Goal: Use online tool/utility

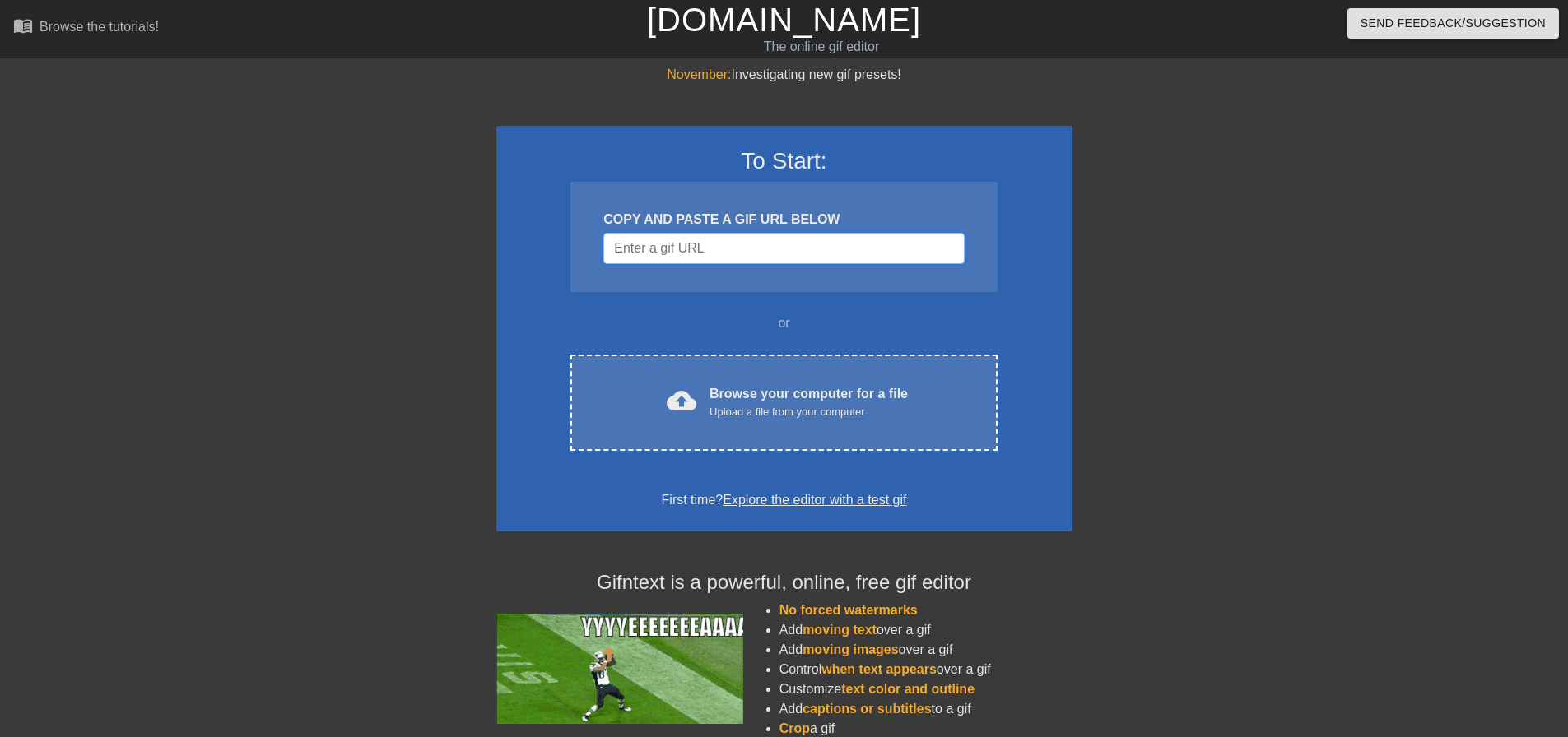
click at [826, 259] on input "Username" at bounding box center [784, 248] width 360 height 31
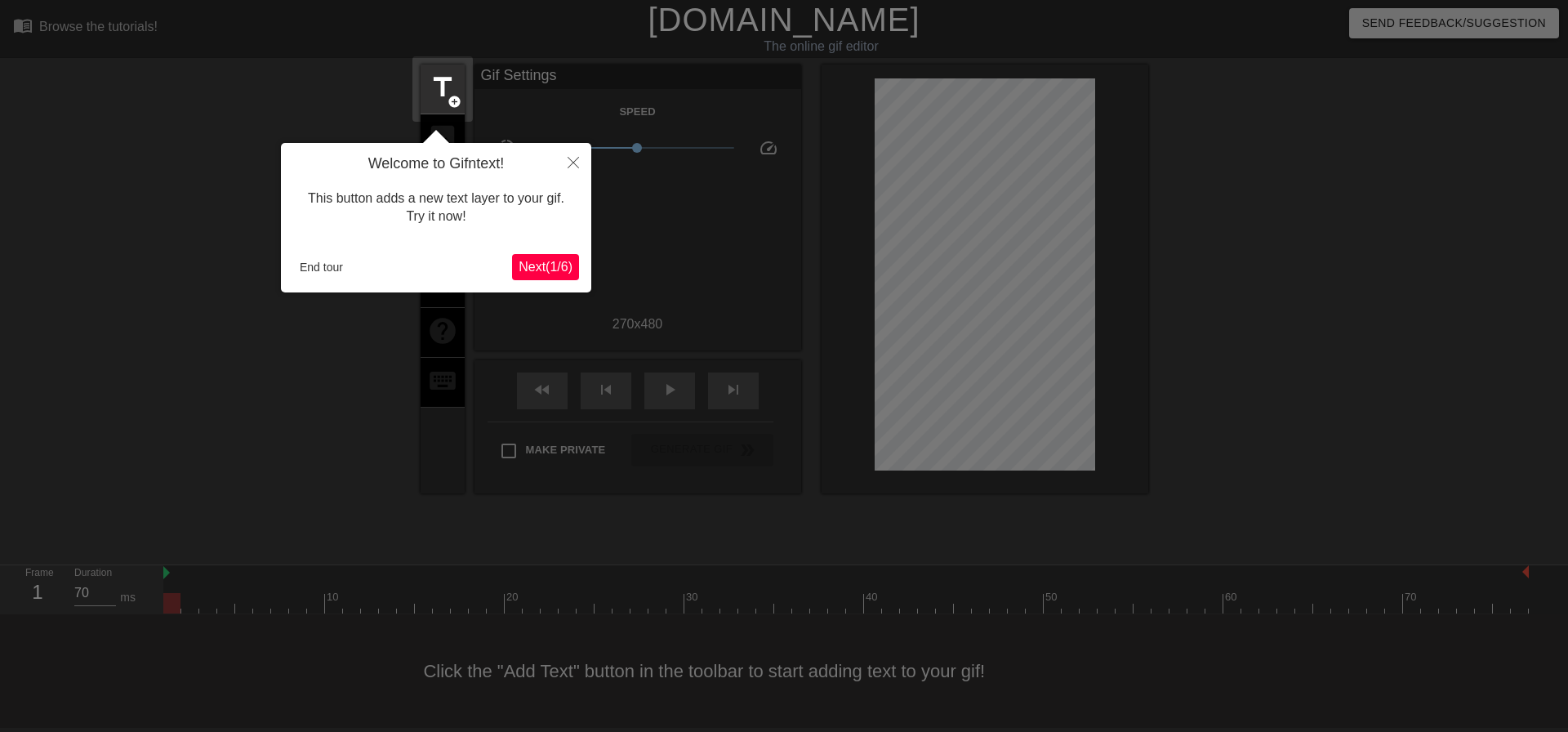
click at [565, 264] on span "Next ( 1 / 6 )" at bounding box center [545, 267] width 54 height 14
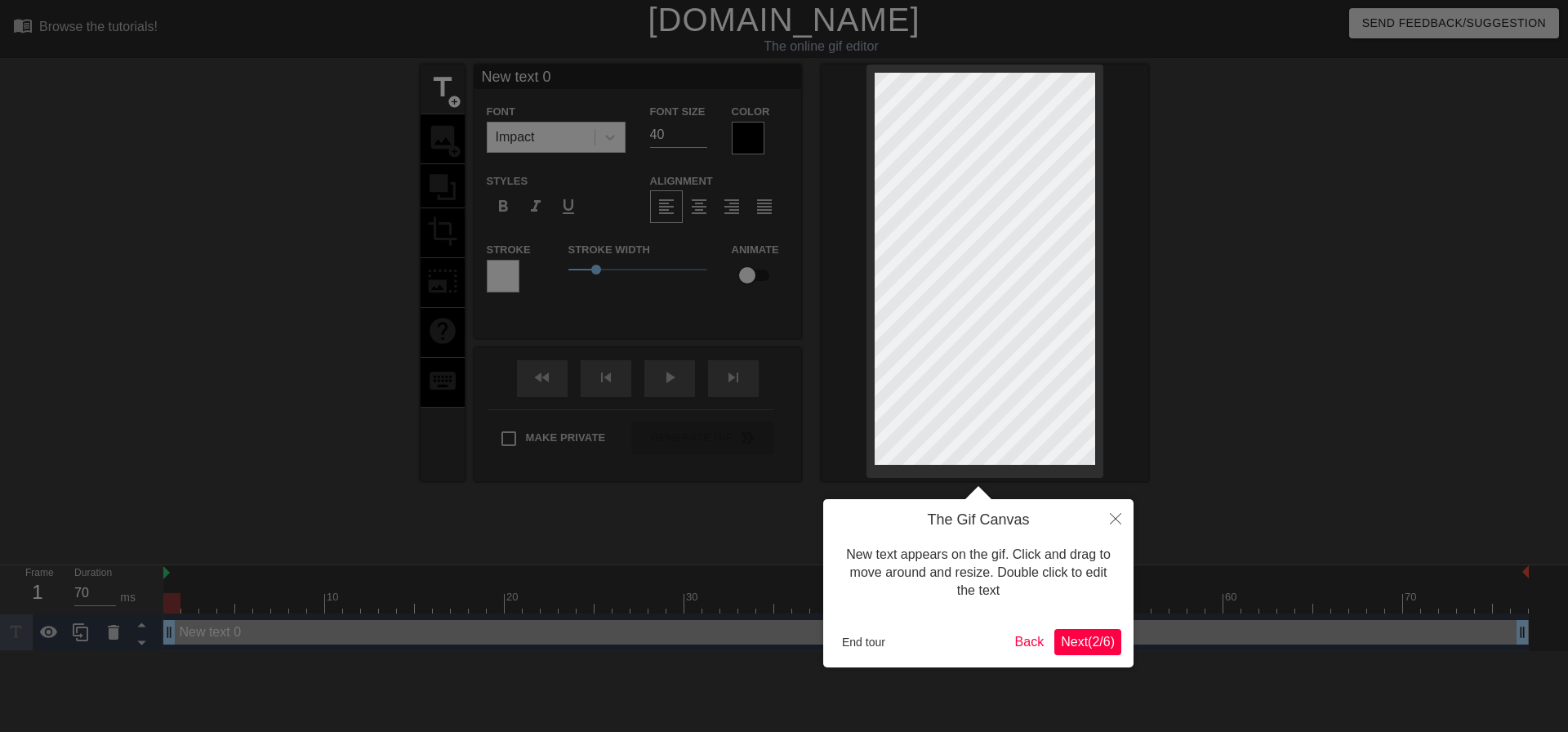
click at [1089, 644] on span "Next ( 2 / 6 )" at bounding box center [1088, 641] width 54 height 14
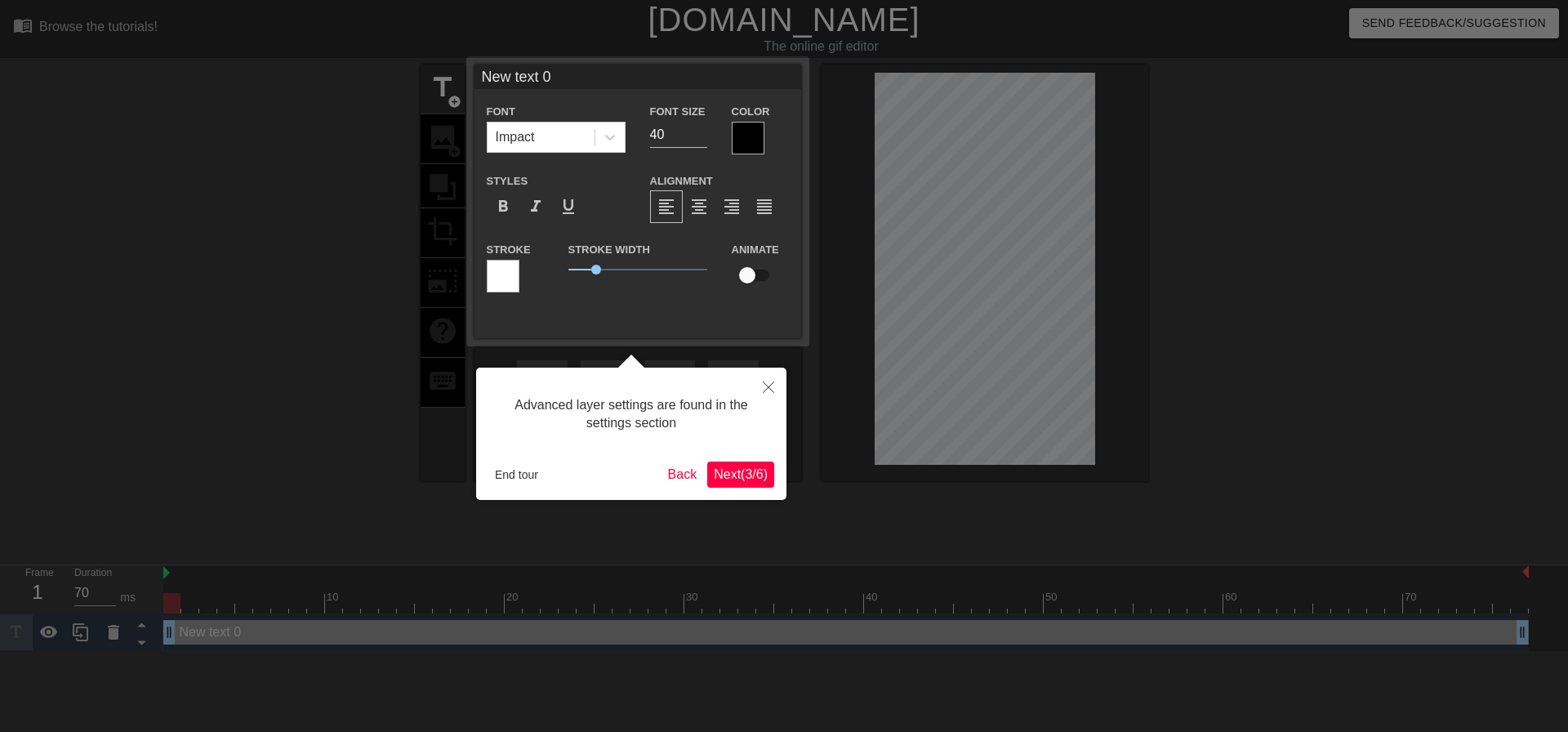
click at [765, 484] on button "Next ( 3 / 6 )" at bounding box center [741, 474] width 67 height 26
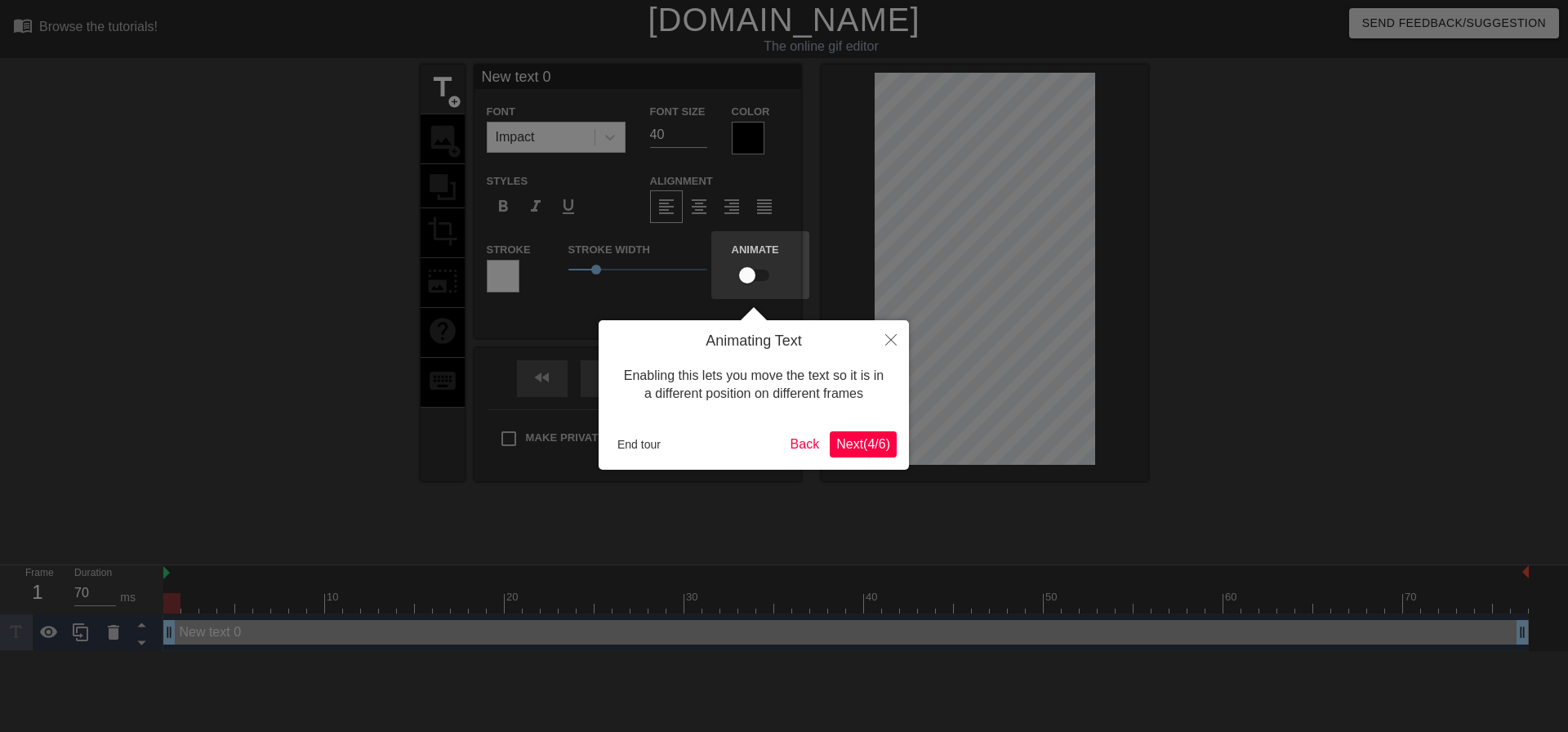
click at [879, 447] on span "Next ( 4 / 6 )" at bounding box center [863, 444] width 54 height 14
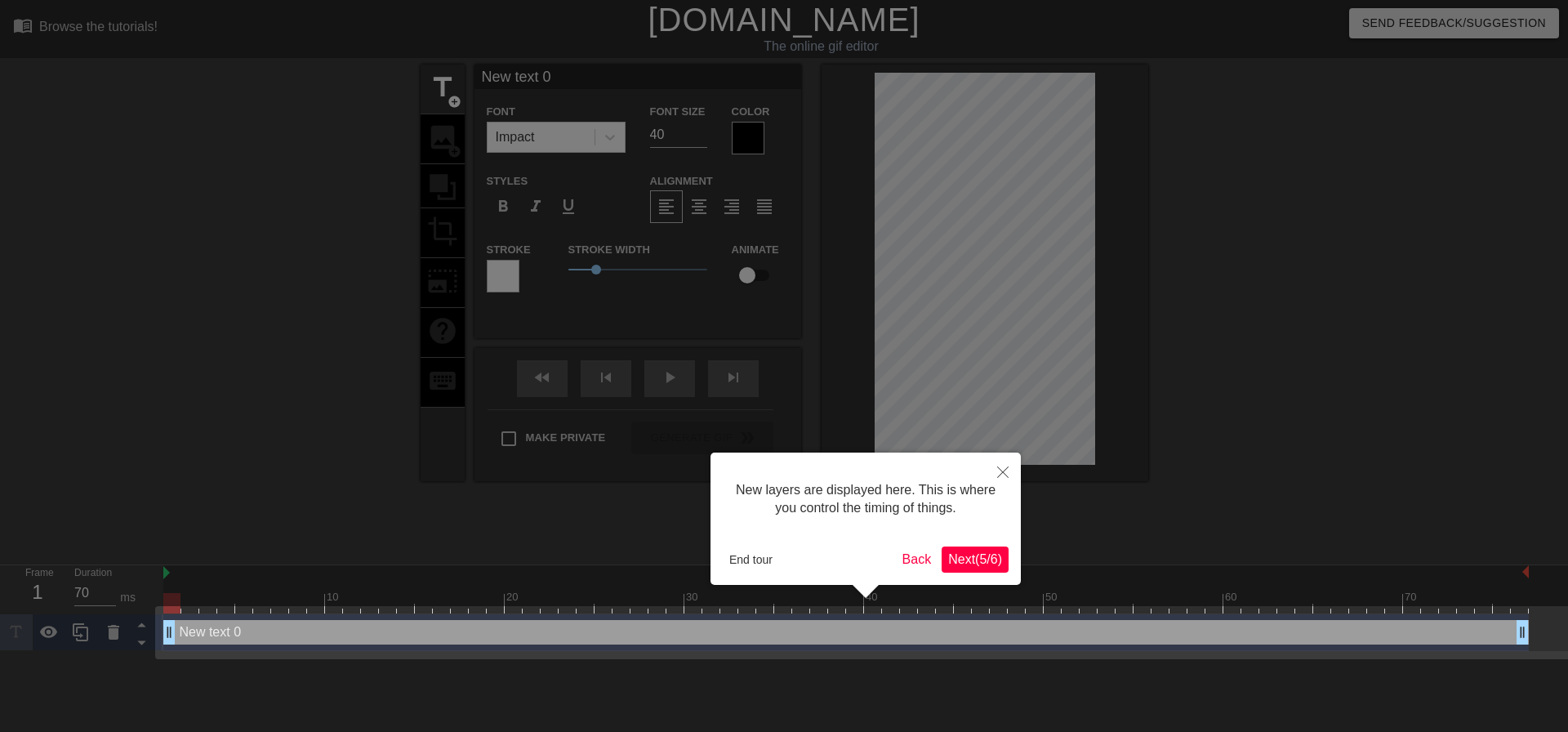
click at [968, 565] on span "Next ( 5 / 6 )" at bounding box center [975, 559] width 54 height 14
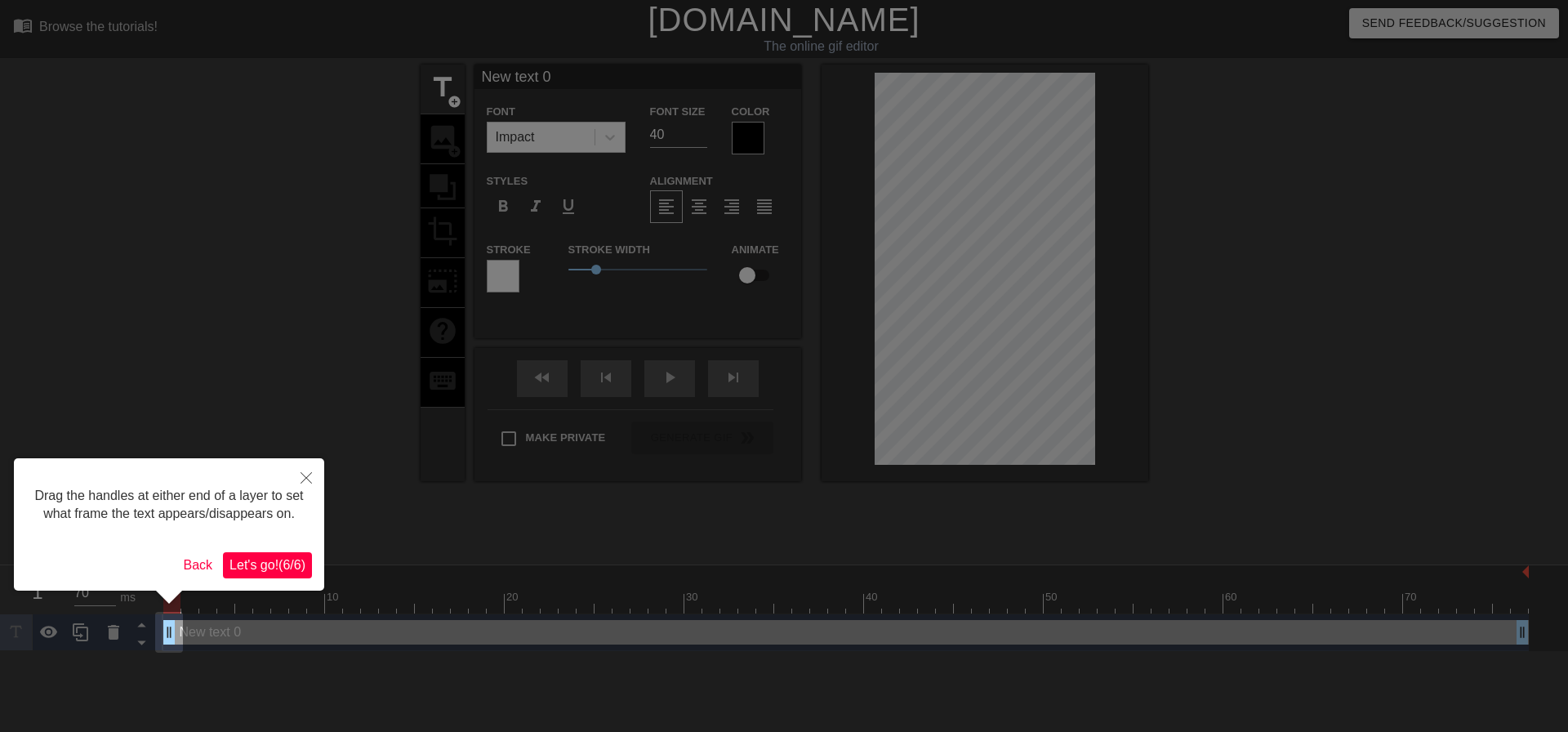
drag, startPoint x: 282, startPoint y: 565, endPoint x: 349, endPoint y: 546, distance: 69.6
click at [283, 564] on span "Let's go! ( 6 / 6 )" at bounding box center [268, 565] width 76 height 14
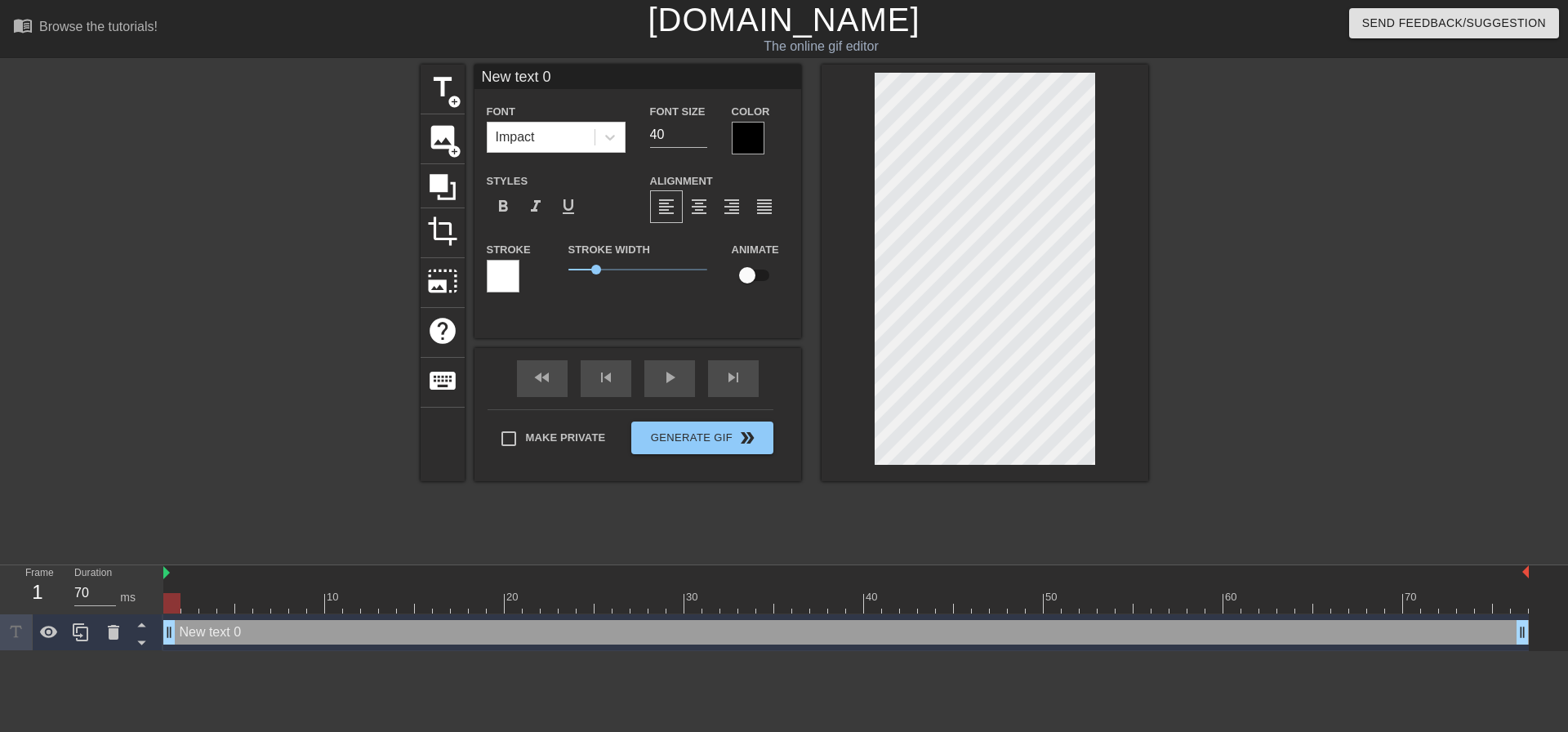
scroll to position [3, 4]
type input "B"
type textarea "B"
type input "BO"
type textarea "BO"
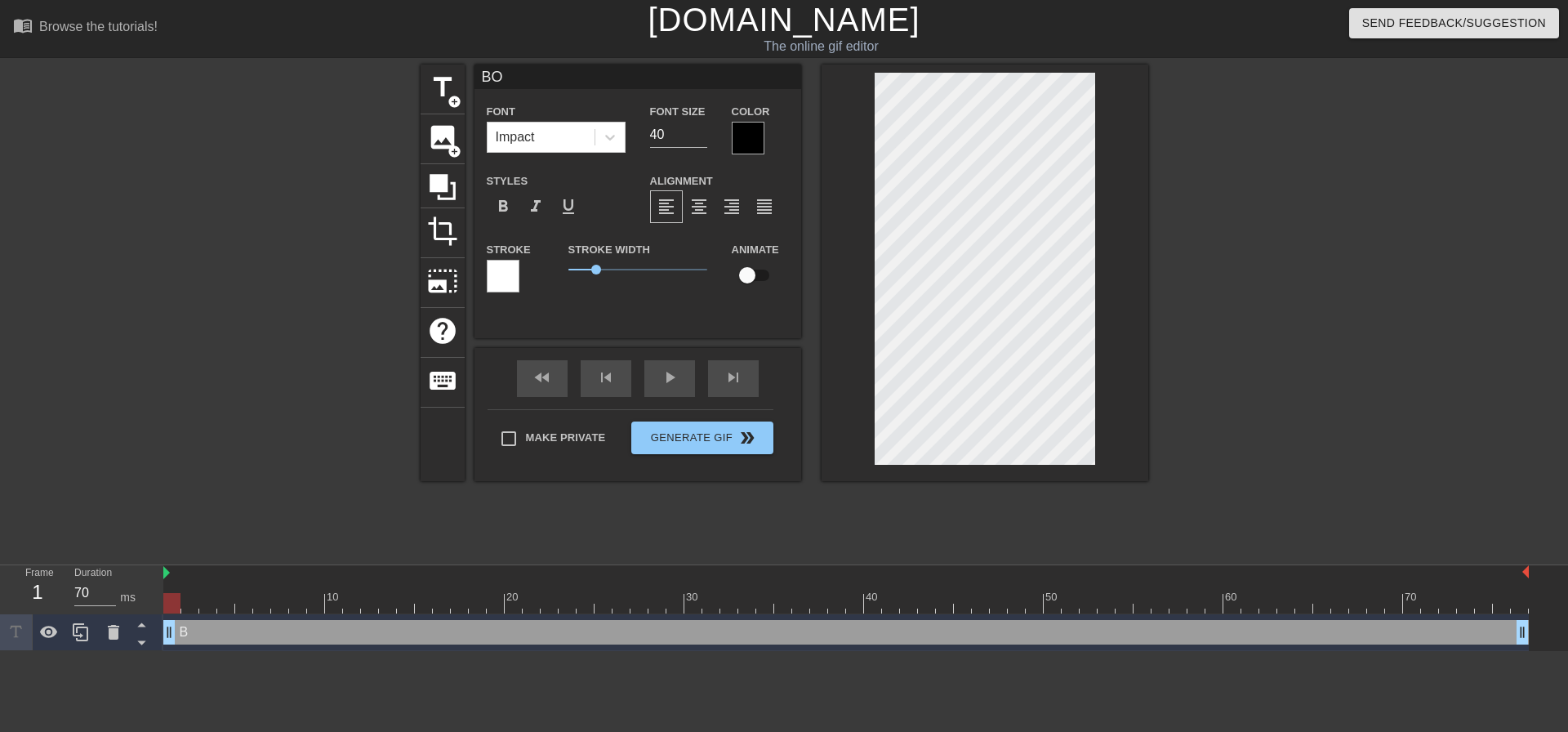
type input "BOO"
type textarea "BOO"
type input "BOOP"
type textarea "BOOP"
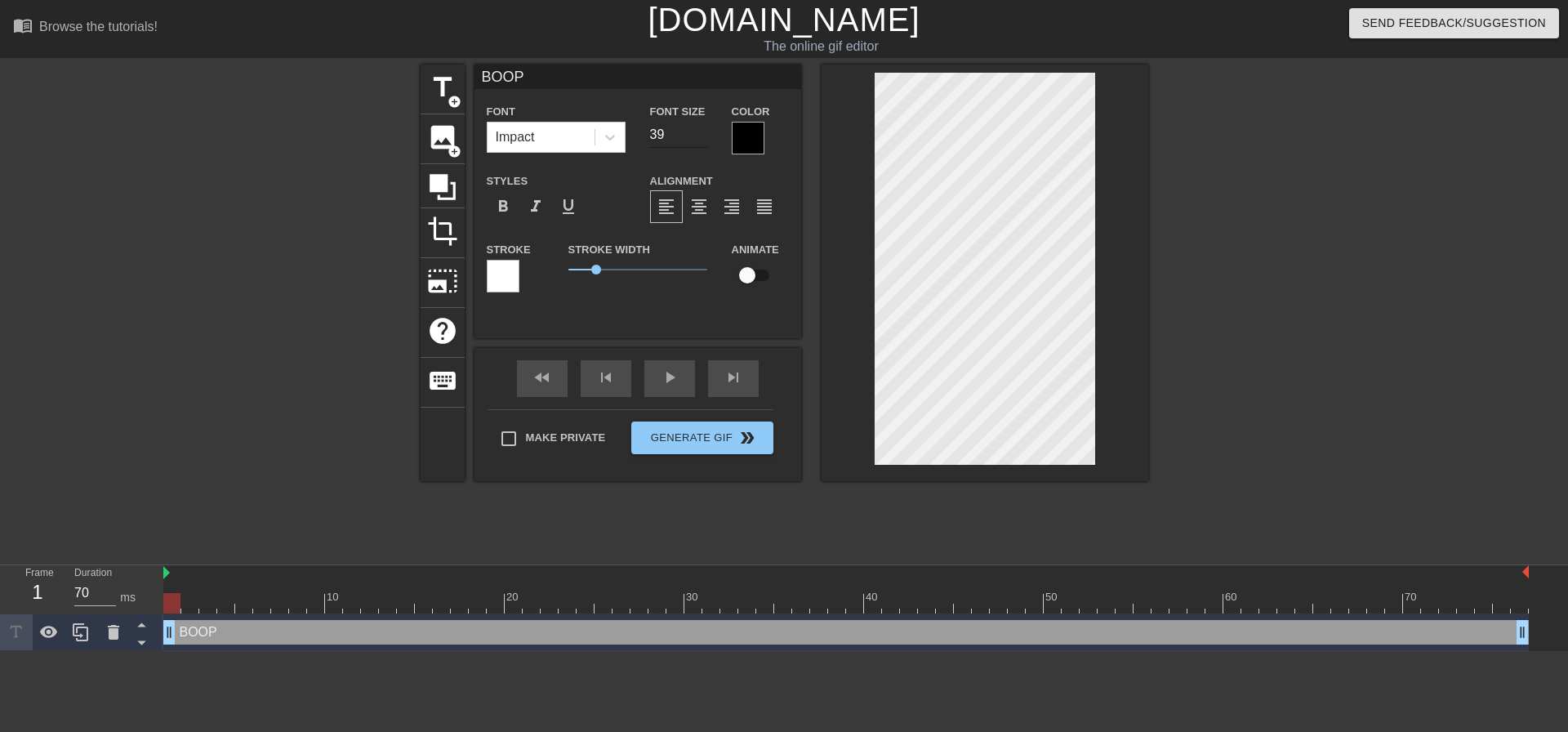
click at [699, 139] on input "39" at bounding box center [679, 134] width 57 height 26
click at [699, 139] on input "38" at bounding box center [679, 134] width 57 height 26
click at [699, 139] on input "37" at bounding box center [679, 134] width 57 height 26
click at [699, 139] on input "36" at bounding box center [679, 134] width 57 height 26
type input "35"
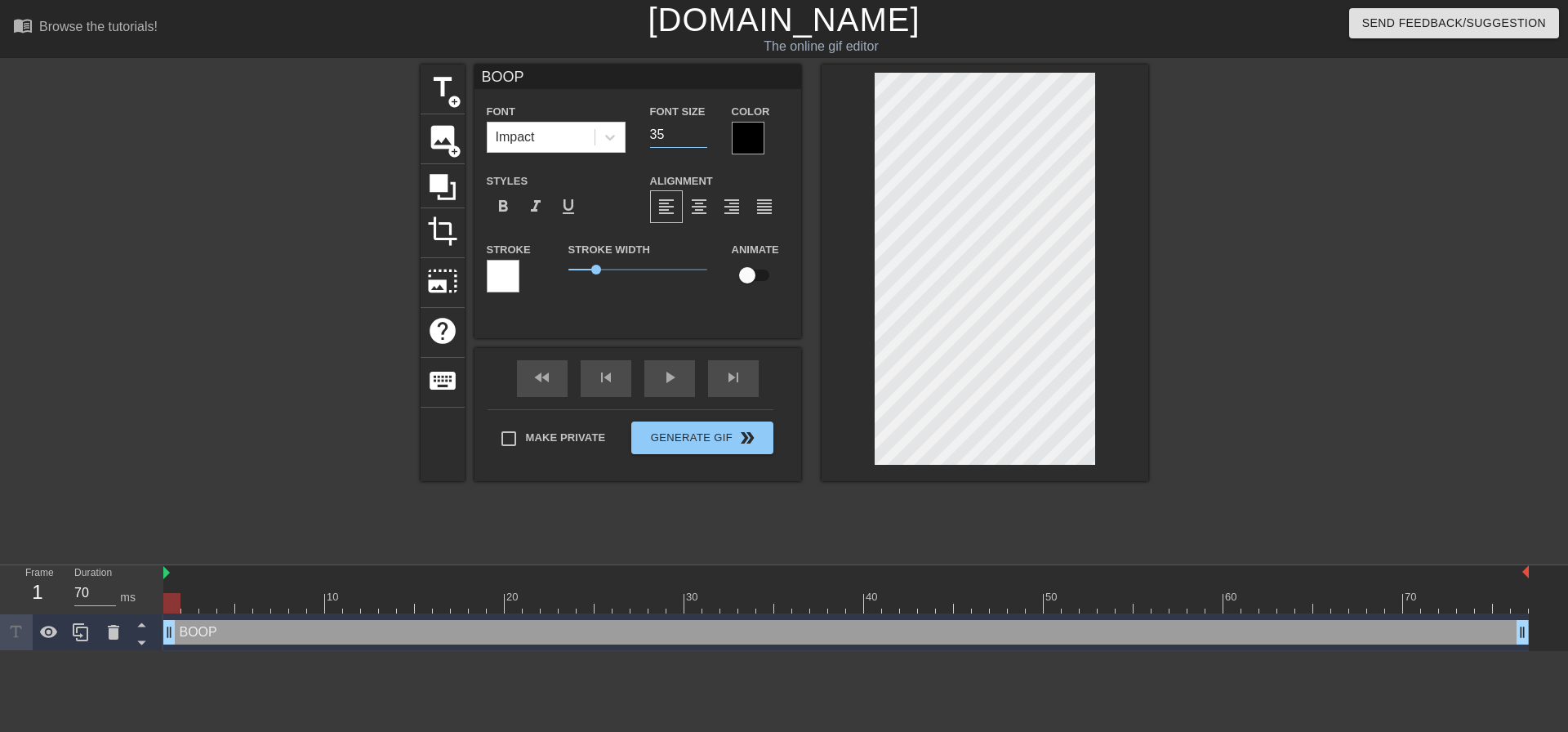
click at [699, 139] on input "35" at bounding box center [679, 134] width 57 height 26
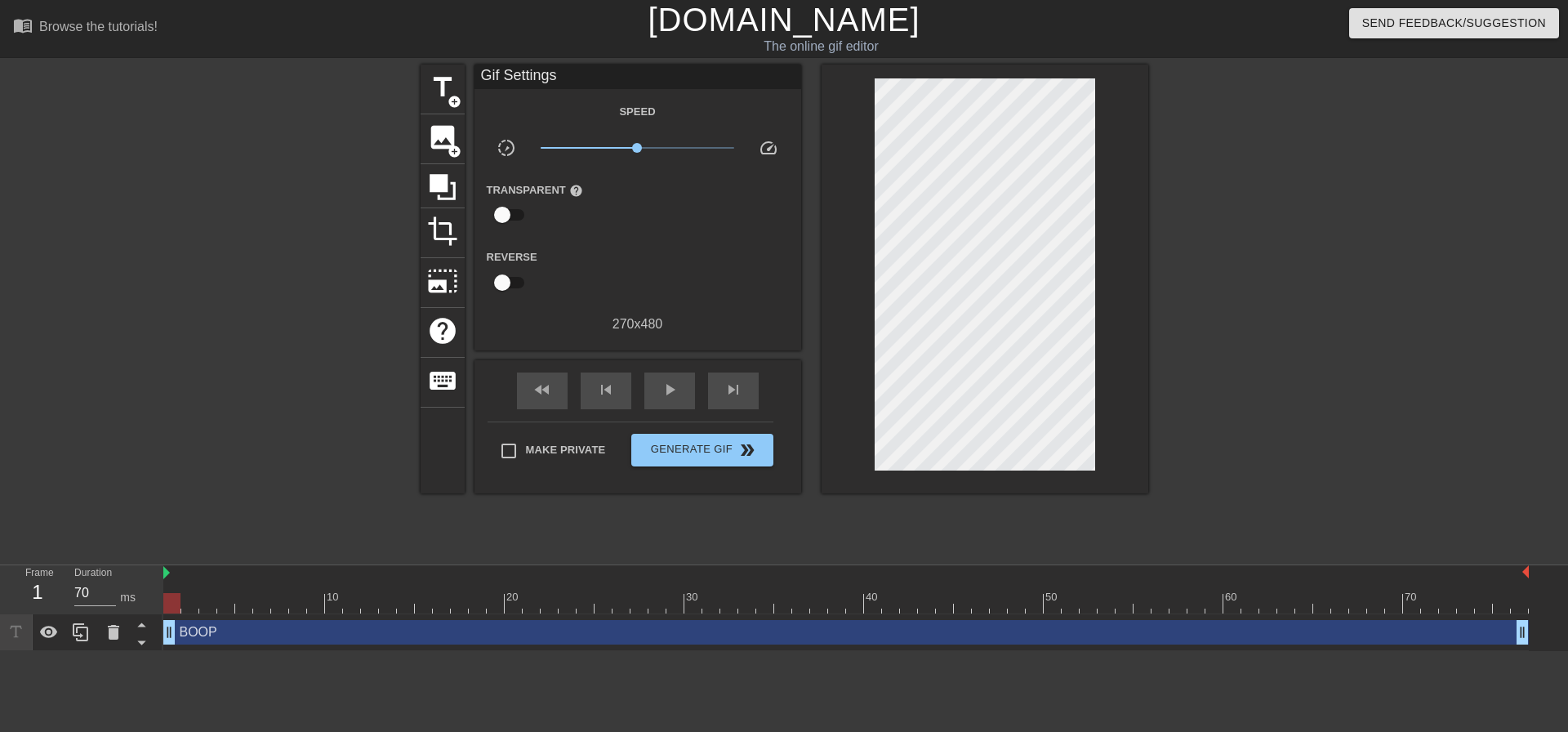
click at [1341, 347] on div at bounding box center [1290, 310] width 245 height 490
drag, startPoint x: 169, startPoint y: 637, endPoint x: 318, endPoint y: 650, distance: 149.6
click at [318, 650] on div "BOOP drag_handle drag_handle" at bounding box center [847, 633] width 1366 height 37
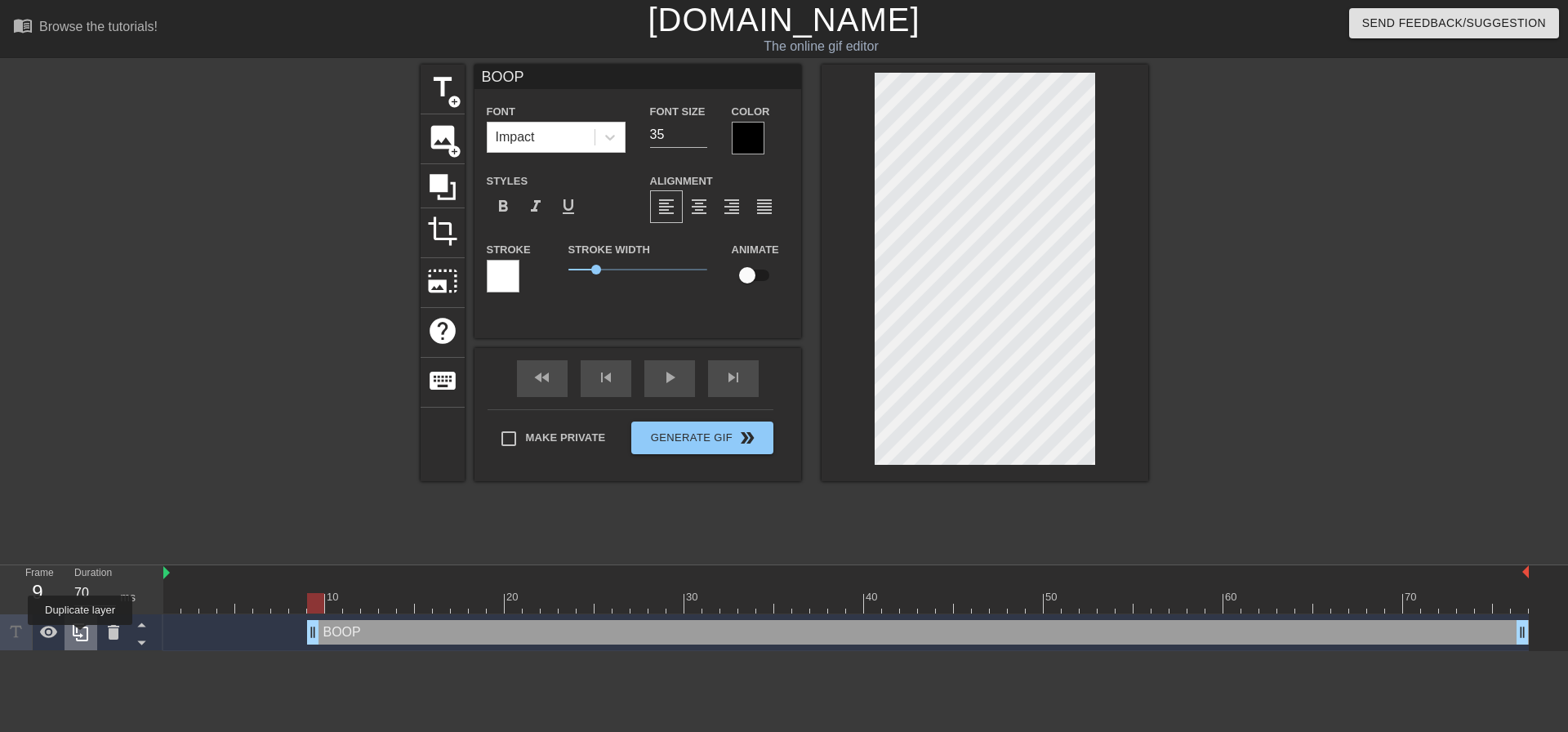
click at [80, 636] on icon at bounding box center [81, 632] width 15 height 18
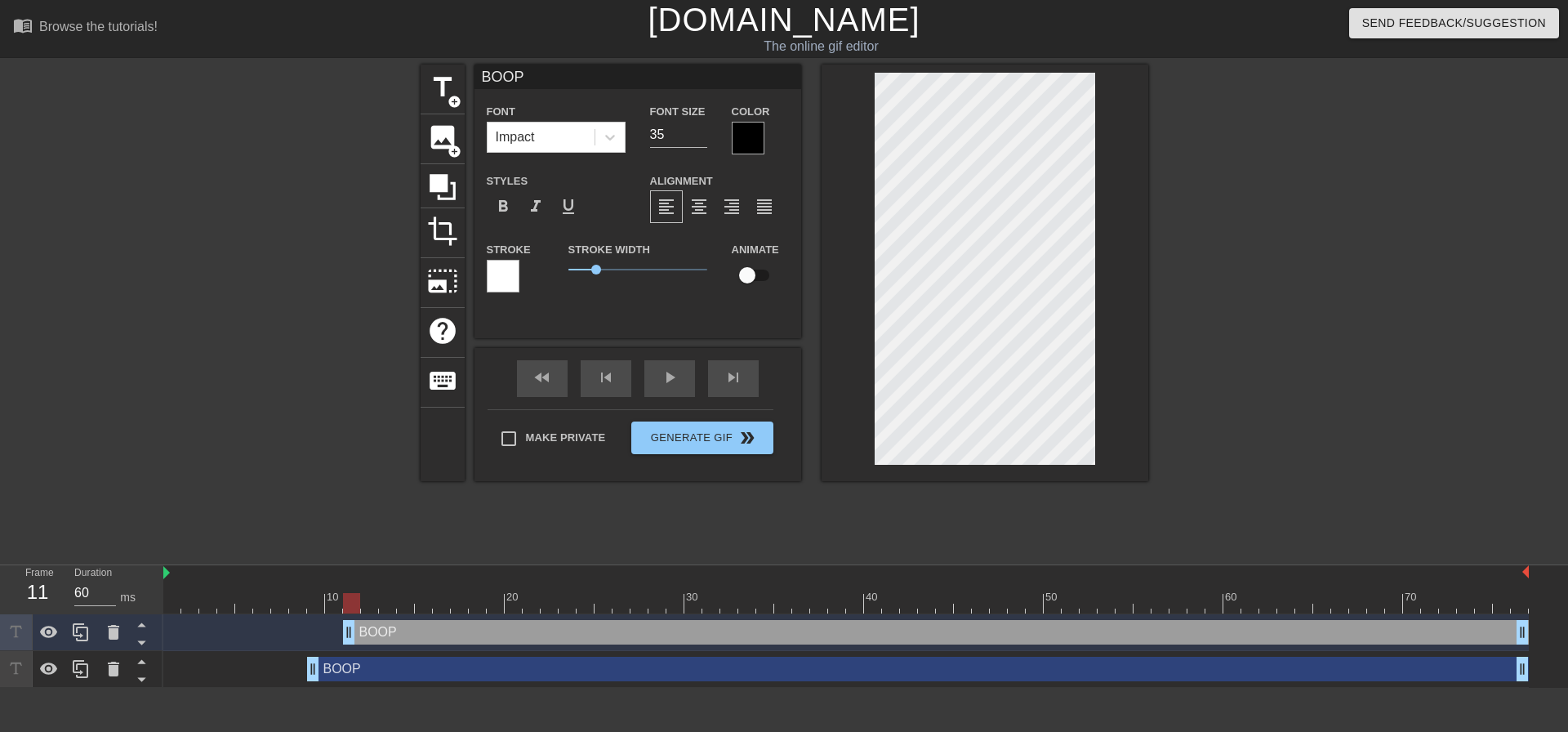
type input "70"
drag, startPoint x: 314, startPoint y: 626, endPoint x: 363, endPoint y: 637, distance: 50.2
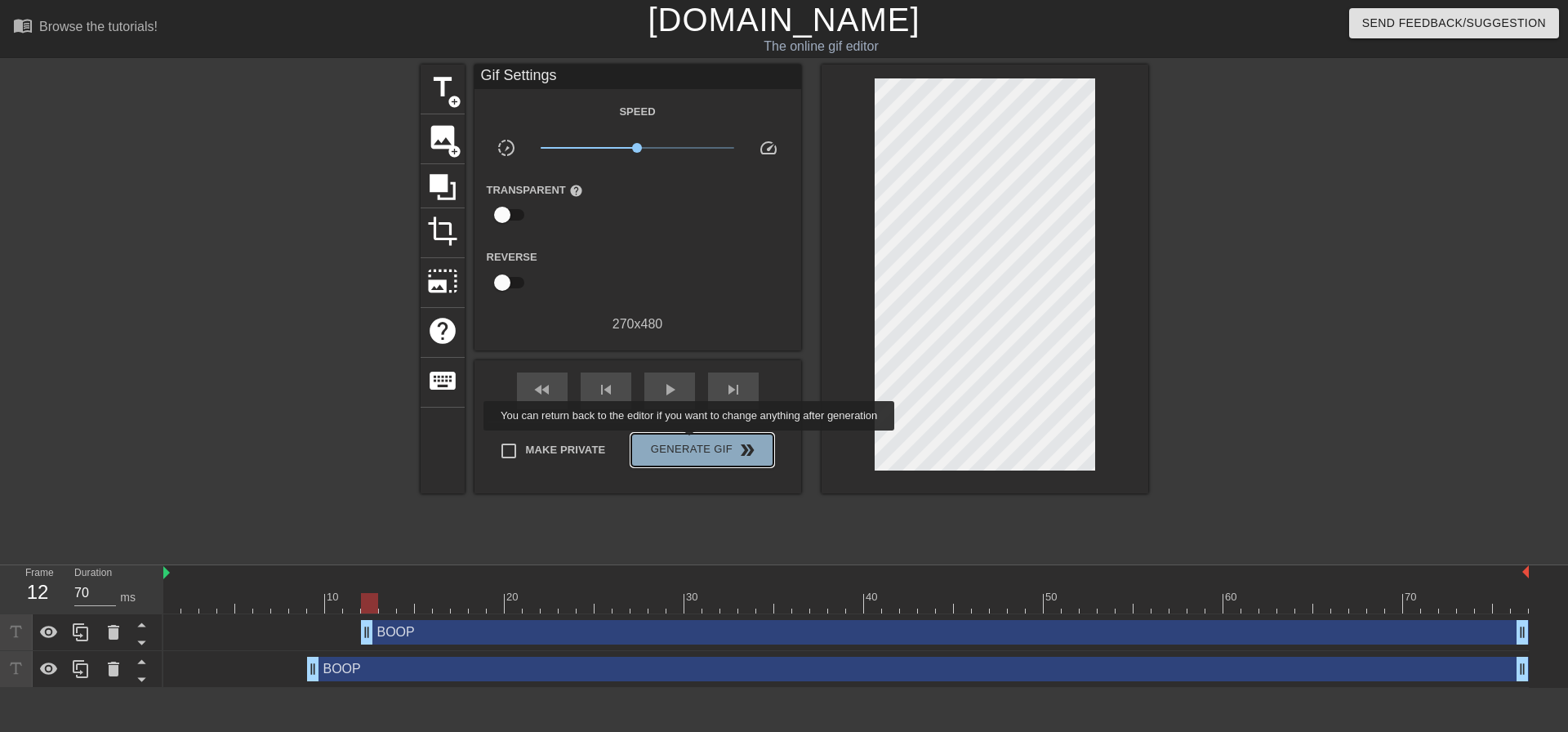
click at [691, 442] on span "Generate Gif double_arrow" at bounding box center [701, 450] width 128 height 19
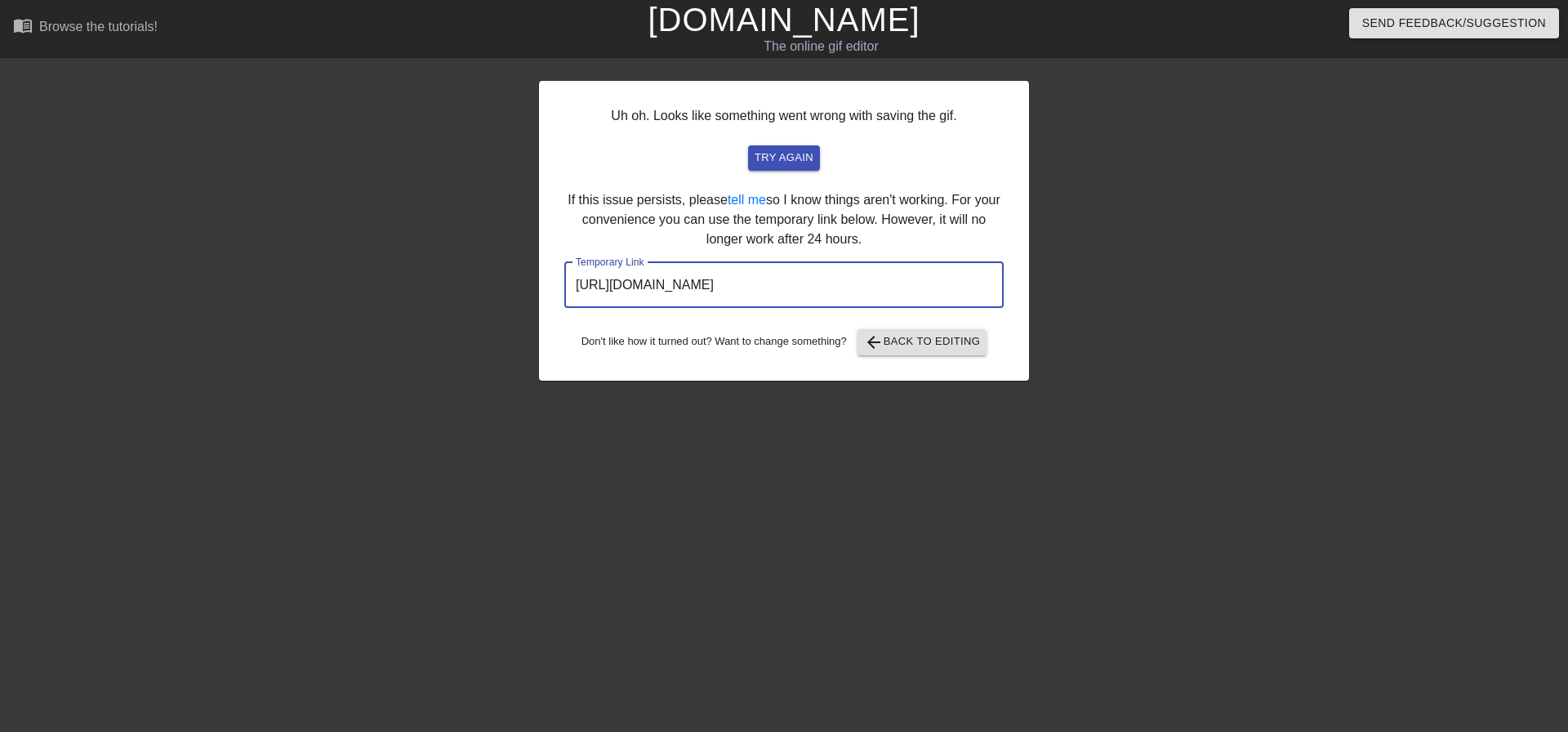
drag, startPoint x: 785, startPoint y: 290, endPoint x: 502, endPoint y: 290, distance: 283.0
click at [502, 290] on div "Uh oh. Looks like something went wrong with saving the gif. try again If this i…" at bounding box center [784, 310] width 1568 height 490
